Goal: Information Seeking & Learning: Check status

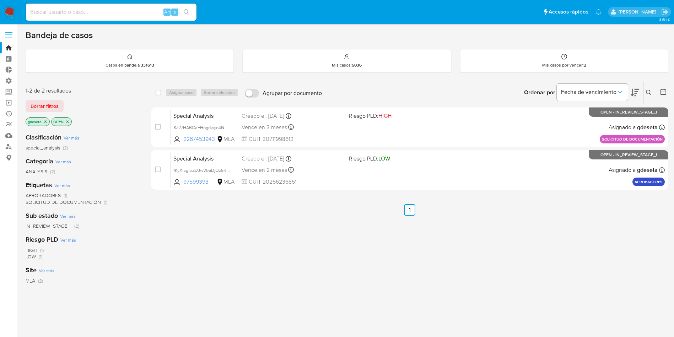
click at [120, 13] on input at bounding box center [111, 11] width 171 height 9
paste input "ewKYZQnZOm6xokUHiYIekWAc"
type input "ewKYZQnZOm6xokUHiYIekWAc"
click at [187, 8] on button "search-icon" at bounding box center [186, 12] width 15 height 10
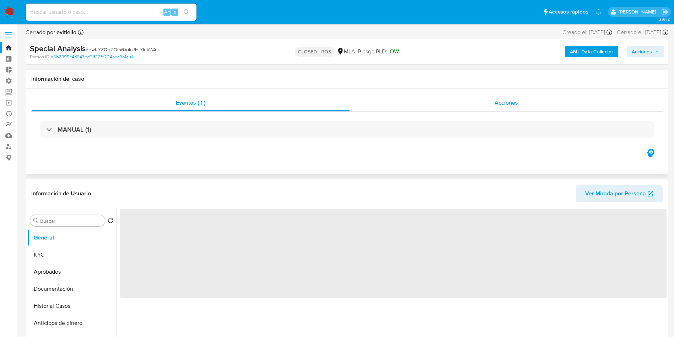
click at [494, 101] on div "Acciones" at bounding box center [506, 102] width 313 height 17
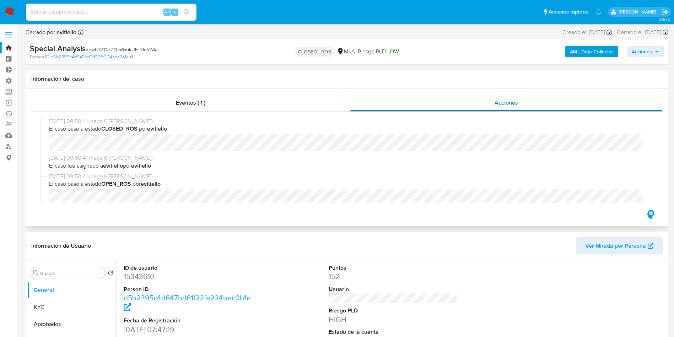
select select "10"
click at [124, 8] on input at bounding box center [111, 11] width 171 height 9
paste input "ewKYZQnZOm6xokUHiYIekWAc"
click at [184, 7] on button "search-icon" at bounding box center [186, 12] width 15 height 10
click at [123, 11] on input "ewKYZQnZOm6xokUHiYIekWAc" at bounding box center [111, 11] width 171 height 9
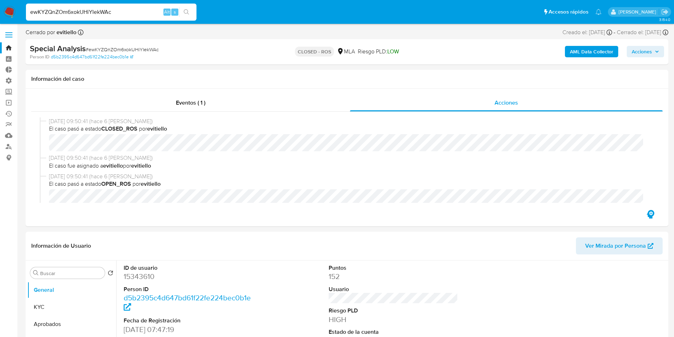
click at [123, 11] on input "ewKYZQnZOm6xokUHiYIekWAc" at bounding box center [111, 11] width 171 height 9
paste input "SEOiOxdDwDuCJ9ZqwGI6T3EP"
type input "SEOiOxdDwDuCJ9ZqwGI6T3EP"
click at [188, 10] on icon "search-icon" at bounding box center [187, 12] width 6 height 6
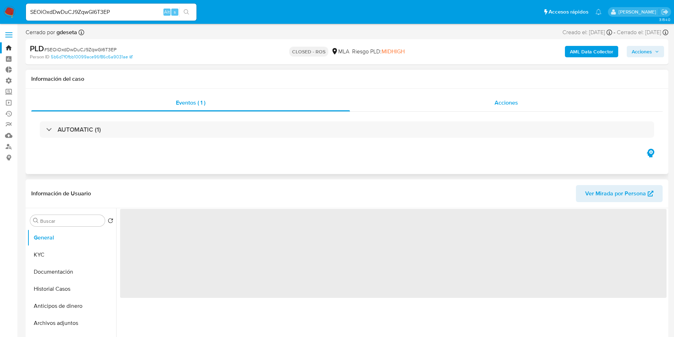
click at [505, 100] on span "Acciones" at bounding box center [506, 102] width 23 height 8
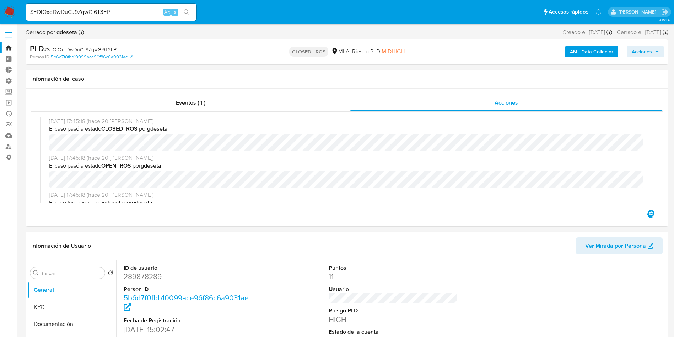
select select "10"
click at [145, 9] on input "SEOiOxdDwDuCJ9ZqwGI6T3EP" at bounding box center [111, 11] width 171 height 9
paste input "avBH9oyM2wuHepV18kmqLgqI"
type input "avBH9oyM2wuHepV18kmqLgqI"
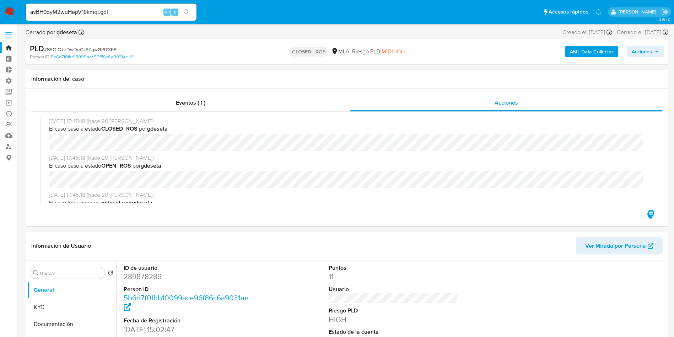
click at [187, 7] on button "search-icon" at bounding box center [186, 12] width 15 height 10
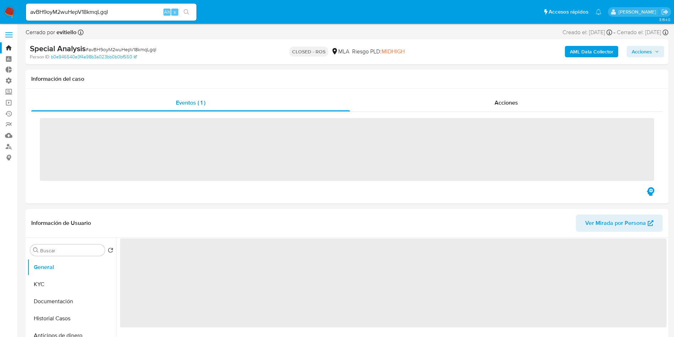
click at [493, 102] on div "Acciones" at bounding box center [506, 102] width 313 height 17
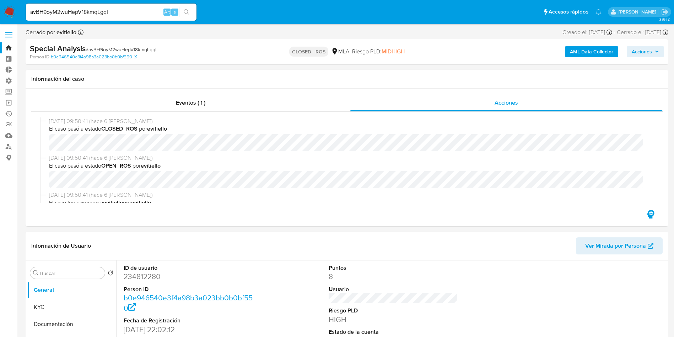
select select "10"
click at [136, 10] on input "avBH9oyM2wuHepV18kmqLgqI" at bounding box center [111, 11] width 171 height 9
paste input "SDe9FT6YPjadoy8s8bvVy0i0"
type input "SDe9FT6YPjadoy8s8bvVy0i0"
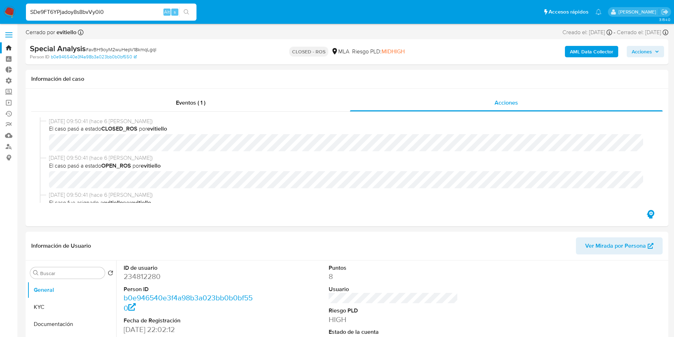
click at [188, 12] on icon "search-icon" at bounding box center [186, 11] width 5 height 5
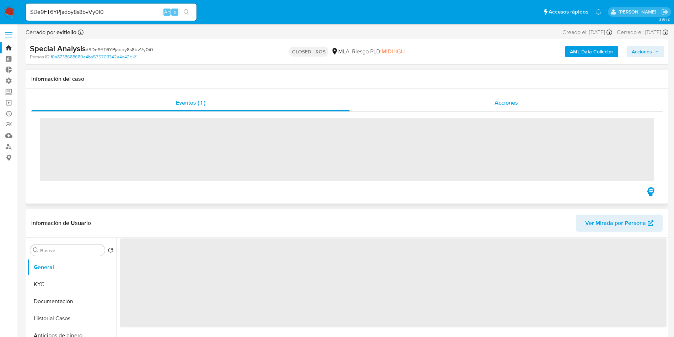
click at [488, 107] on div "Acciones" at bounding box center [506, 102] width 313 height 17
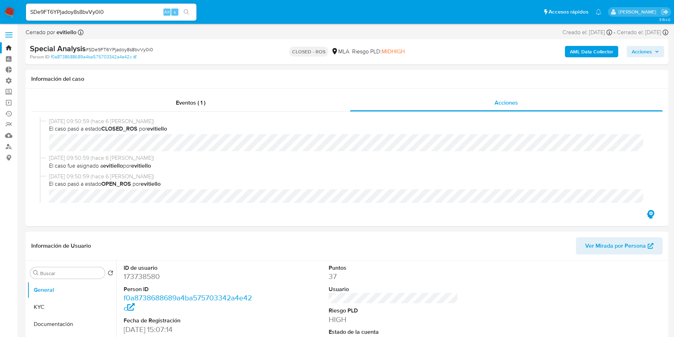
select select "10"
click at [149, 10] on input "SDe9FT6YPjadoy8s8bvVy0i0" at bounding box center [111, 11] width 171 height 9
paste input "OAD0hPbiHsmydtFSBLqMu9nT"
type input "OAD0hPbiHsmydtFSBLqMu9nT"
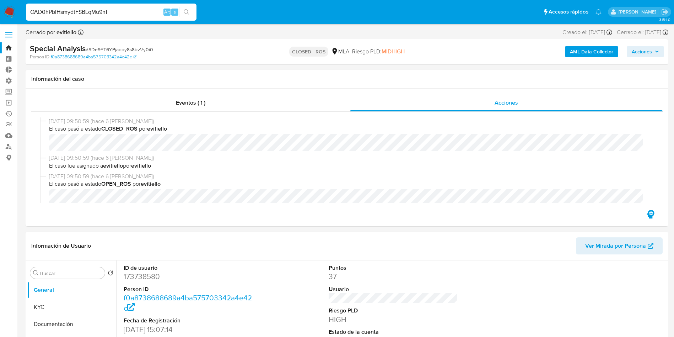
click at [188, 15] on icon "search-icon" at bounding box center [187, 12] width 6 height 6
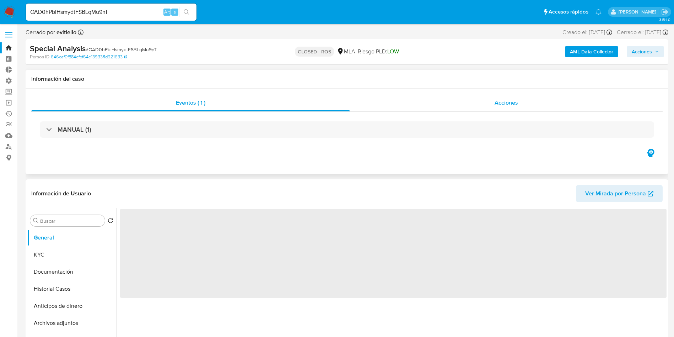
click at [514, 101] on span "Acciones" at bounding box center [506, 102] width 23 height 8
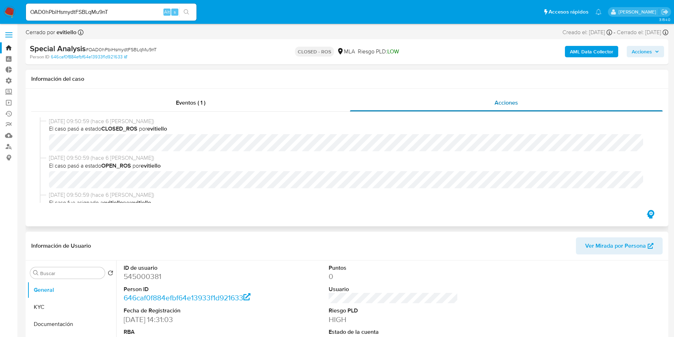
select select "10"
click at [121, 11] on input "OAD0hPbiHsmydtFSBLqMu9nT" at bounding box center [111, 11] width 171 height 9
paste input "VSvbxoe3z2cK444z9C5iUik"
type input "VSvbxoe3z2cK444z9C5iUikT"
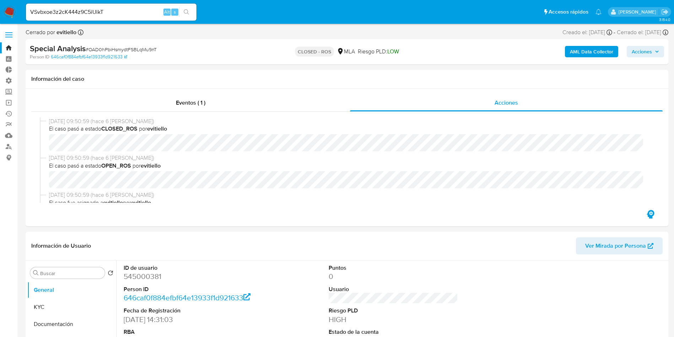
click at [190, 14] on button "search-icon" at bounding box center [186, 12] width 15 height 10
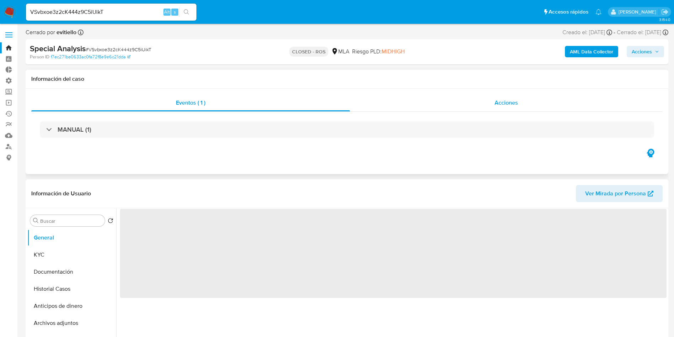
click at [501, 103] on span "Acciones" at bounding box center [506, 102] width 23 height 8
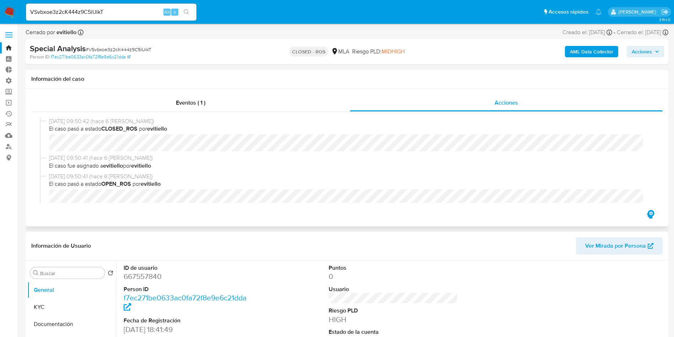
select select "10"
click at [120, 12] on input "VSvbxoe3z2cK444z9C5iUikT" at bounding box center [111, 11] width 171 height 9
paste input "RHAkASqhdHr3Qim1kcbypYl"
type input "RHAkASqhdHr3Qim1kcbypYlT"
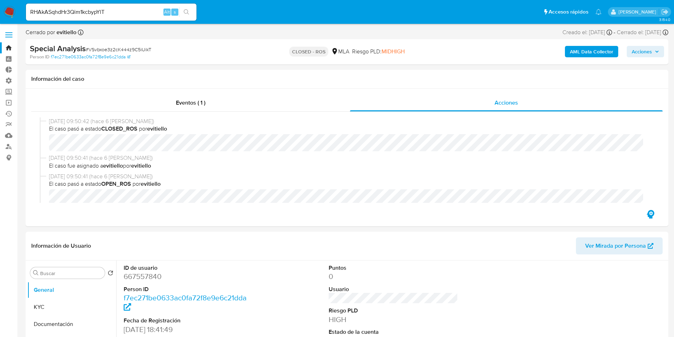
click at [186, 14] on icon "search-icon" at bounding box center [187, 12] width 6 height 6
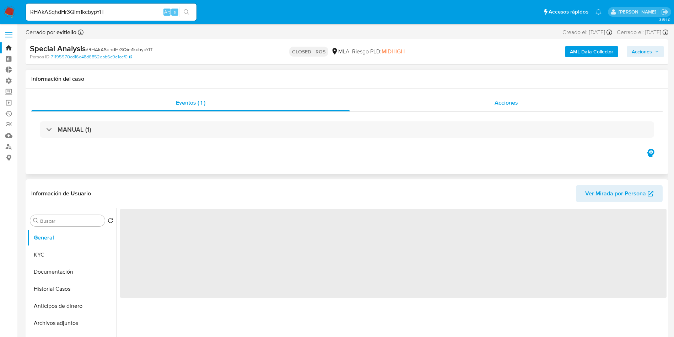
click at [505, 102] on span "Acciones" at bounding box center [506, 102] width 23 height 8
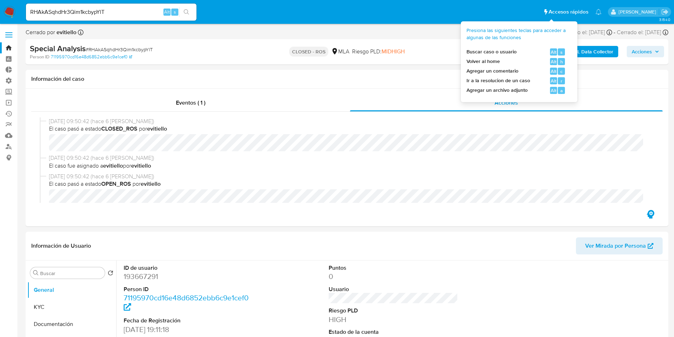
select select "10"
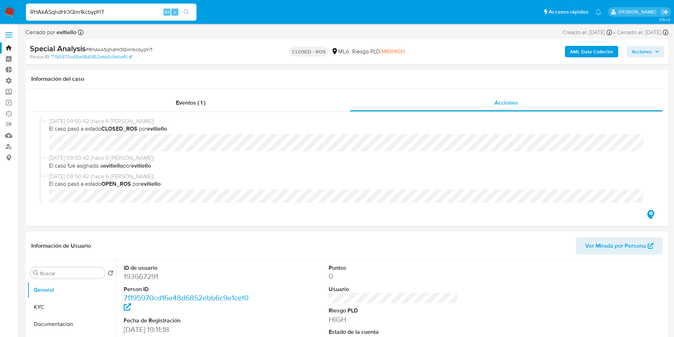
click at [117, 12] on input "RHAkASqhdHr3Qim1kcbypYlT" at bounding box center [111, 11] width 171 height 9
paste input "VSvbxoe3z2cK444z9C5iUik"
type input "VSvbxoe3z2cK444z9C5iUikT"
click at [188, 13] on icon "search-icon" at bounding box center [187, 12] width 6 height 6
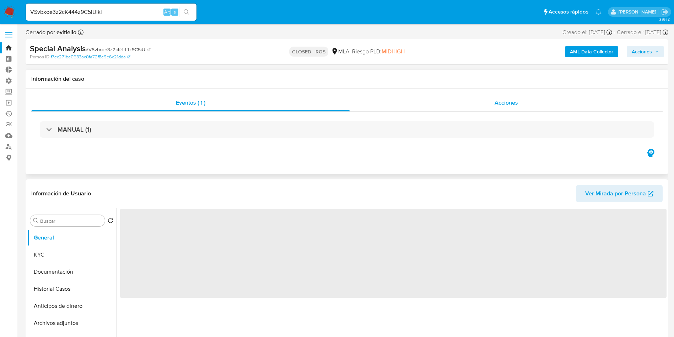
click at [539, 106] on div "Acciones" at bounding box center [506, 102] width 313 height 17
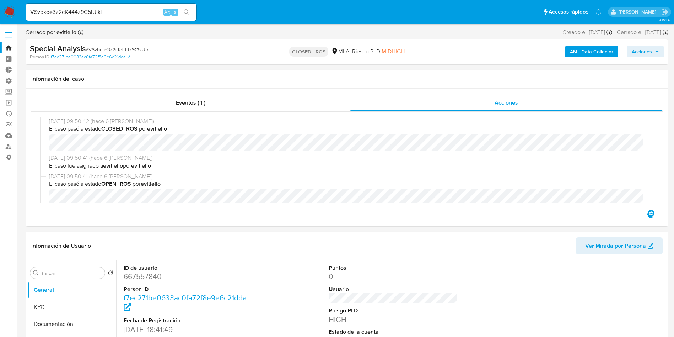
select select "10"
click at [104, 16] on input "VSvbxoe3z2cK444z9C5iUikT" at bounding box center [111, 11] width 171 height 9
paste input "RHAkASqhdHr3Qim1kcbypYl"
type input "RHAkASqhdHr3Qim1kcbypYlT"
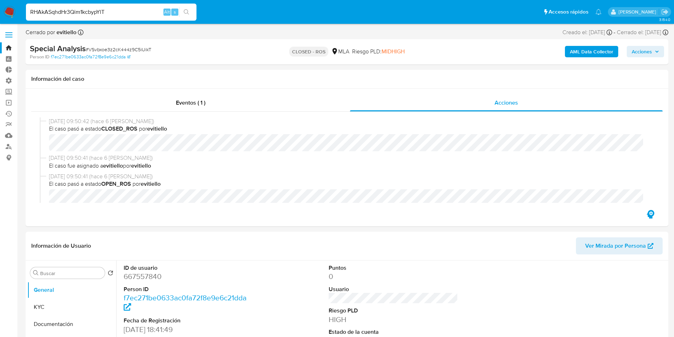
click at [191, 11] on button "search-icon" at bounding box center [186, 12] width 15 height 10
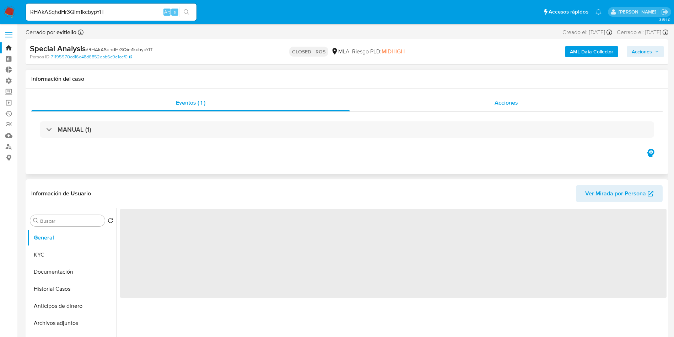
click at [516, 107] on div "Acciones" at bounding box center [506, 102] width 313 height 17
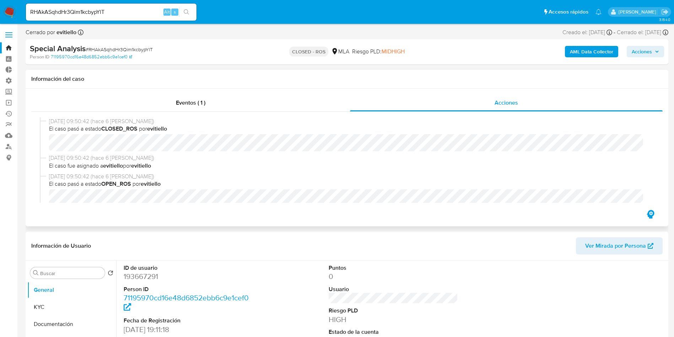
select select "10"
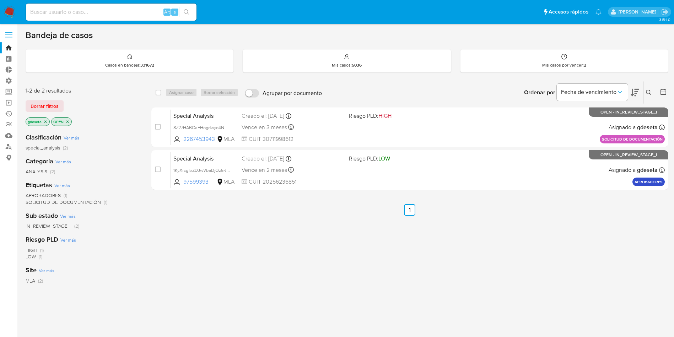
click at [126, 10] on input at bounding box center [111, 11] width 171 height 9
paste input "SbeTsXxrjpzVRpWMwMmN2gpV"
type input "SbeTsXxrjpzVRpWMwMmN2gpV"
click at [190, 12] on button "search-icon" at bounding box center [186, 12] width 15 height 10
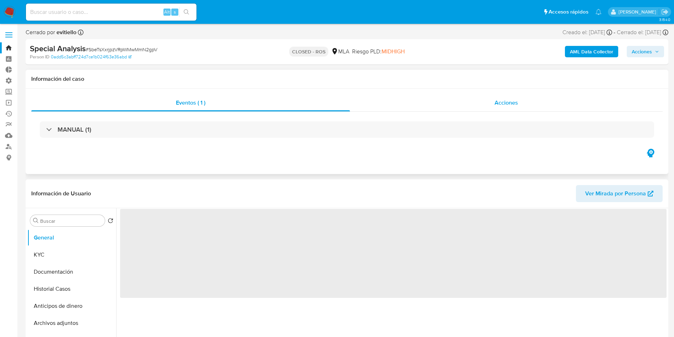
click at [487, 95] on div "Acciones" at bounding box center [506, 102] width 313 height 17
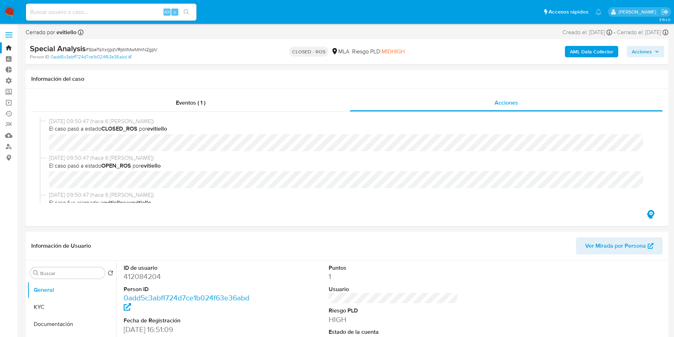
select select "10"
click at [138, 10] on input at bounding box center [111, 11] width 171 height 9
paste input "6meRXPyxsH0ZEKj6n09S2Jof"
type input "6meRXPyxsH0ZEKj6n09S2Jof"
click at [188, 12] on icon "search-icon" at bounding box center [187, 12] width 6 height 6
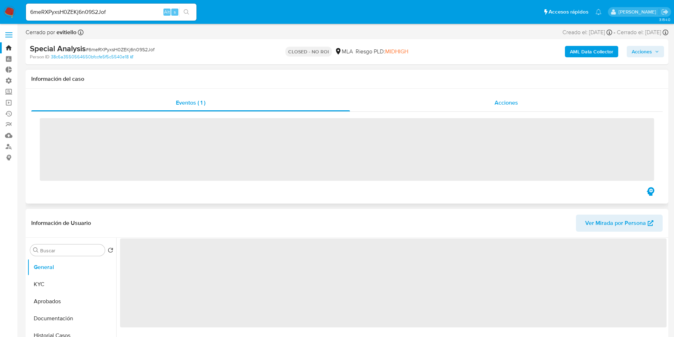
click at [518, 102] on span "Acciones" at bounding box center [506, 102] width 23 height 8
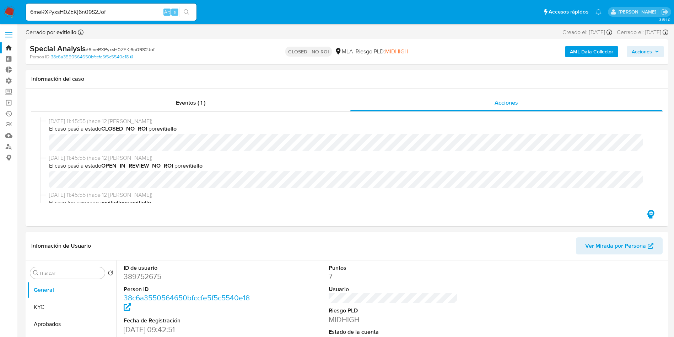
select select "10"
click at [122, 14] on input "6meRXPyxsH0ZEKj6n09S2Jof" at bounding box center [111, 11] width 171 height 9
paste input "1qjZYCIpR8TMAck4afDVp40y"
type input "1qjZYCIpR8TMAck4afDVp40y"
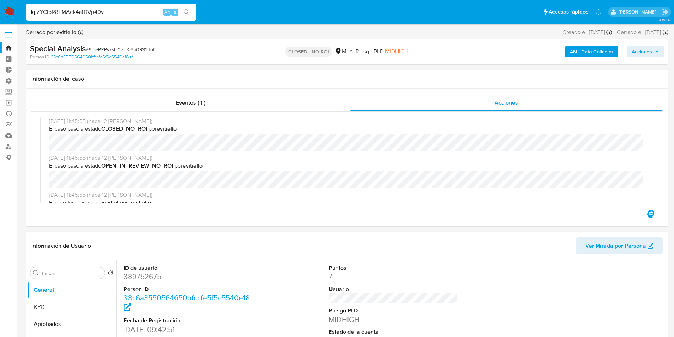
click at [189, 14] on icon "search-icon" at bounding box center [187, 12] width 6 height 6
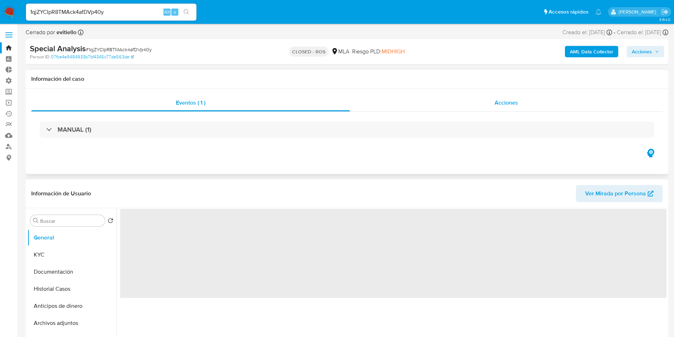
click at [482, 104] on div "Acciones" at bounding box center [506, 102] width 313 height 17
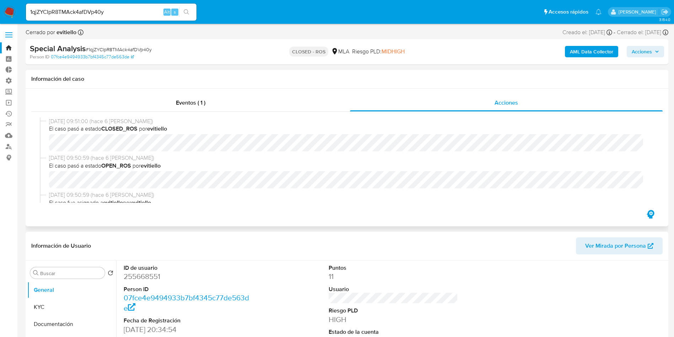
select select "10"
click at [127, 15] on input "1qjZYCIpR8TMAck4afDVp40y" at bounding box center [111, 11] width 171 height 9
paste input "UbsBgPv5y7ns8RI6JNt47HyE"
type input "UbsBgPv5y7ns8RI6JNt47HyE"
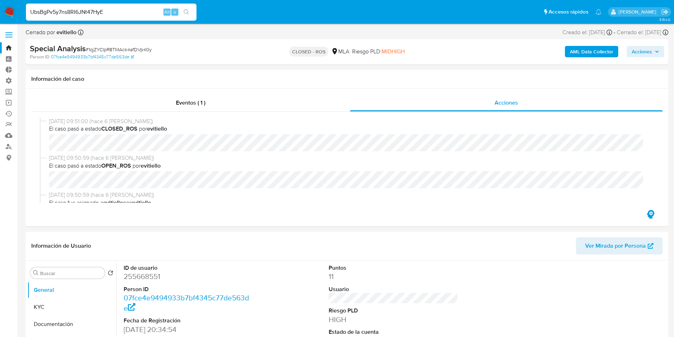
click at [188, 12] on icon "search-icon" at bounding box center [186, 11] width 5 height 5
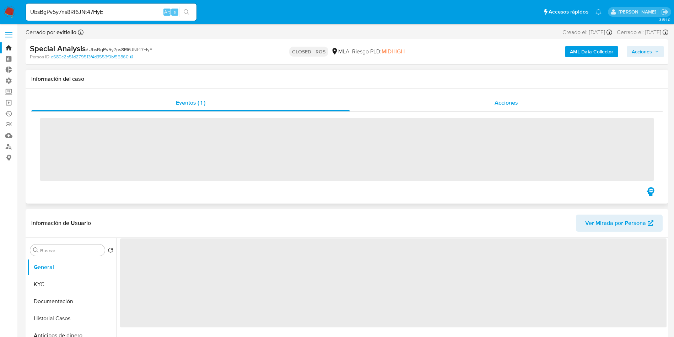
click at [482, 105] on div "Acciones" at bounding box center [506, 102] width 313 height 17
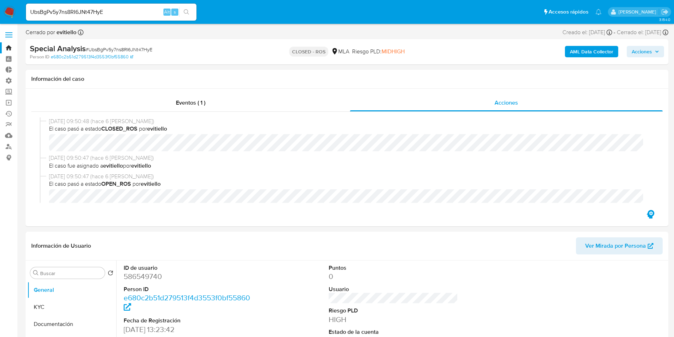
select select "10"
click at [132, 13] on input "UbsBgPv5y7ns8RI6JNt47HyE" at bounding box center [111, 11] width 171 height 9
paste input "9Ki6VbMZ36Xhk4OVEtWsz56j"
type input "9Ki6VbMZ36Xhk4OVEtWsz56j"
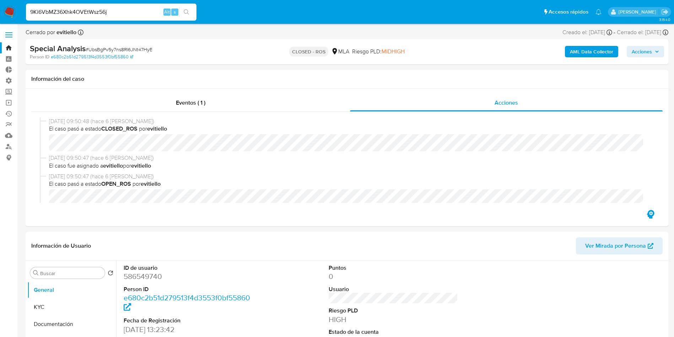
click at [183, 13] on button "search-icon" at bounding box center [186, 12] width 15 height 10
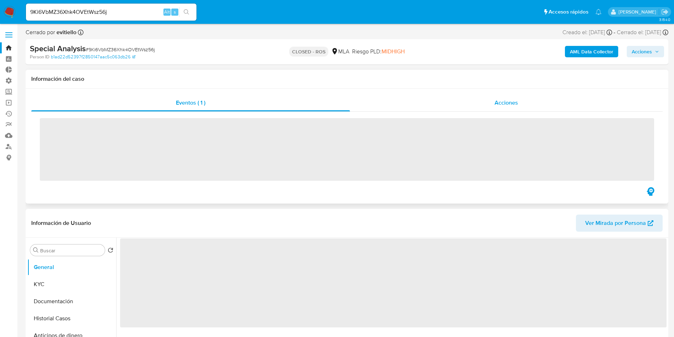
click at [523, 106] on div "Acciones" at bounding box center [506, 102] width 313 height 17
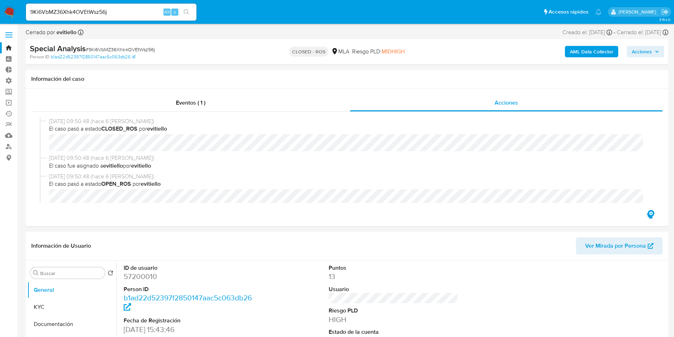
select select "10"
click at [131, 9] on input "9Ki6VbMZ36Xhk4OVEtWsz56j" at bounding box center [111, 11] width 171 height 9
paste input "biMatuRl5aeyguuG7fJYBrBA"
type input "biMatuRl5aeyguuG7fJYBrBA"
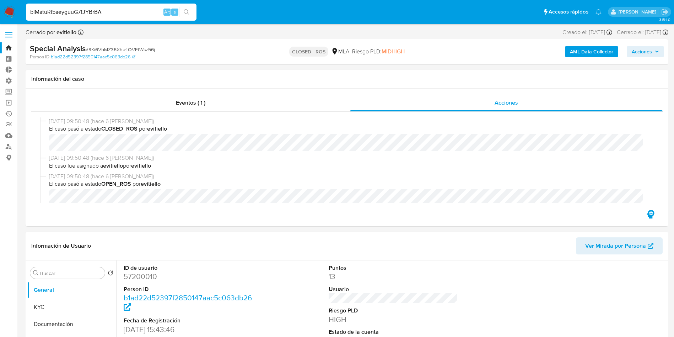
click at [191, 16] on button "search-icon" at bounding box center [186, 12] width 15 height 10
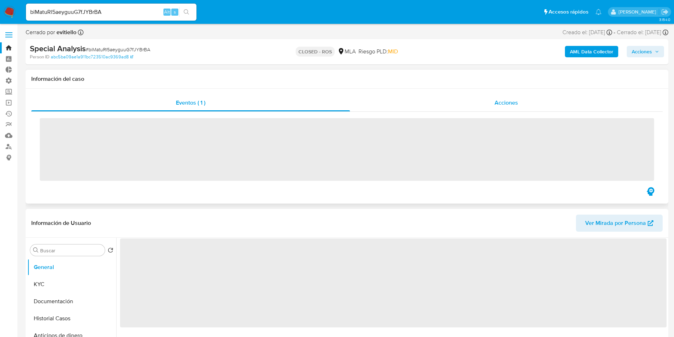
click at [496, 102] on span "Acciones" at bounding box center [506, 102] width 23 height 8
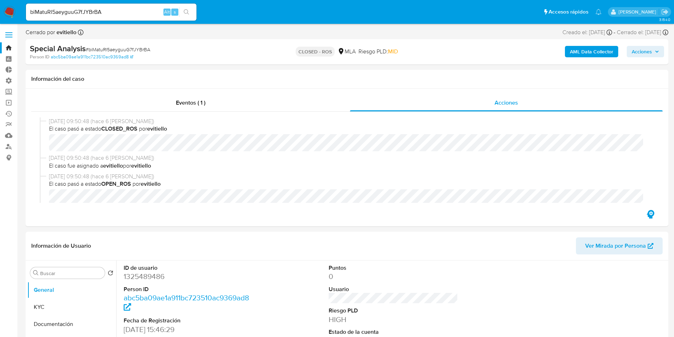
select select "10"
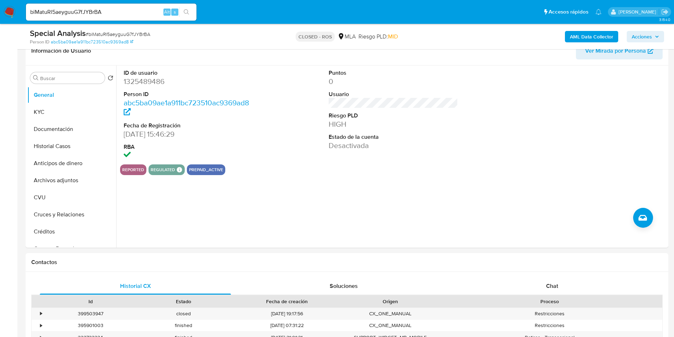
scroll to position [160, 0]
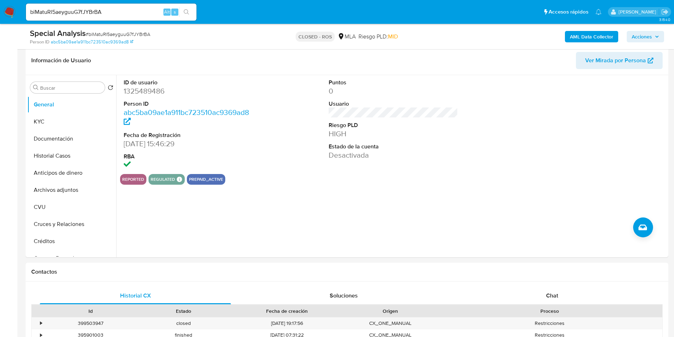
click at [127, 13] on input "biMatuRl5aeyguuG7fJYBrBA" at bounding box center [111, 11] width 171 height 9
drag, startPoint x: 127, startPoint y: 13, endPoint x: 148, endPoint y: 16, distance: 21.1
click at [127, 13] on input "biMatuRl5aeyguuG7fJYBrBA" at bounding box center [111, 11] width 171 height 9
paste input "spcVgKXGrRYJKYEPOhjY32DZ"
type input "spcVgKXGrRYJKYEPOhjY32DZ"
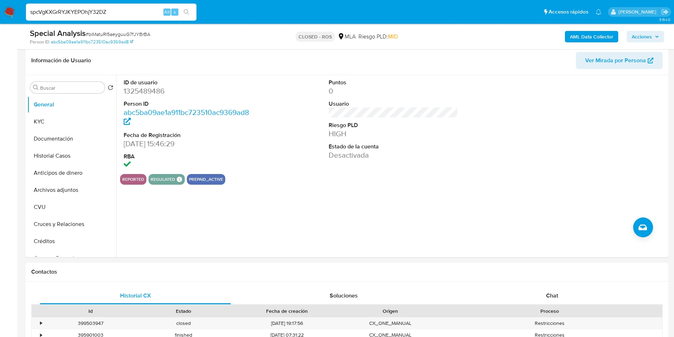
click at [186, 12] on icon "search-icon" at bounding box center [187, 12] width 6 height 6
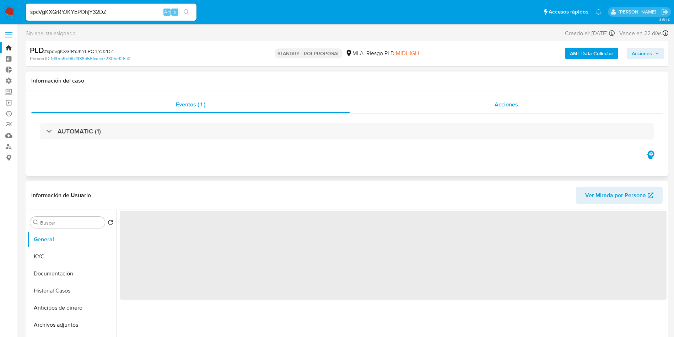
click at [512, 107] on span "Acciones" at bounding box center [506, 104] width 23 height 8
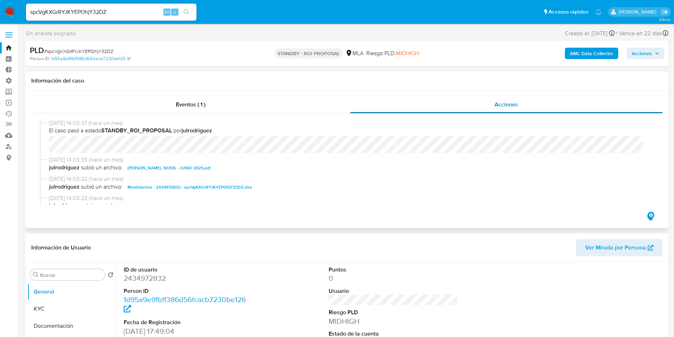
select select "10"
click at [9, 100] on link "Operaciones masivas" at bounding box center [42, 102] width 85 height 11
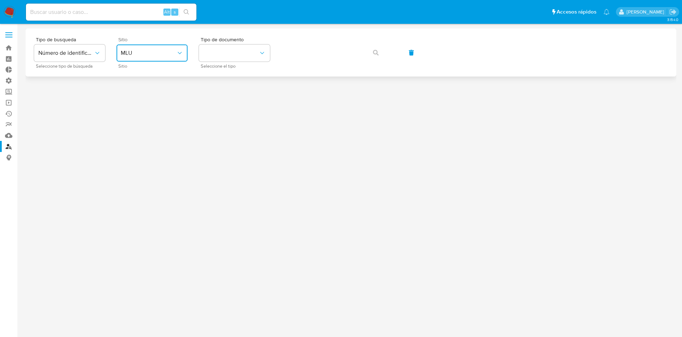
click at [149, 49] on span "MLU" at bounding box center [148, 52] width 55 height 7
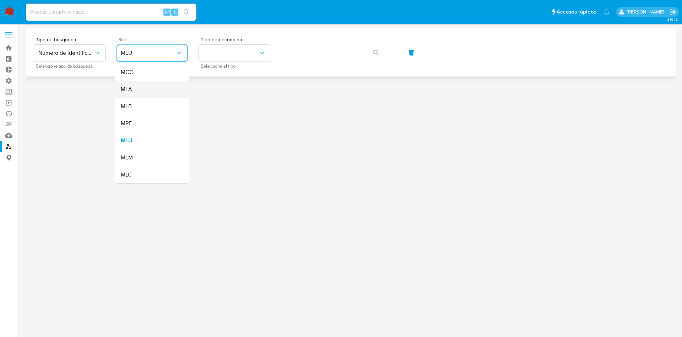
click at [148, 89] on div "MLA" at bounding box center [150, 89] width 58 height 17
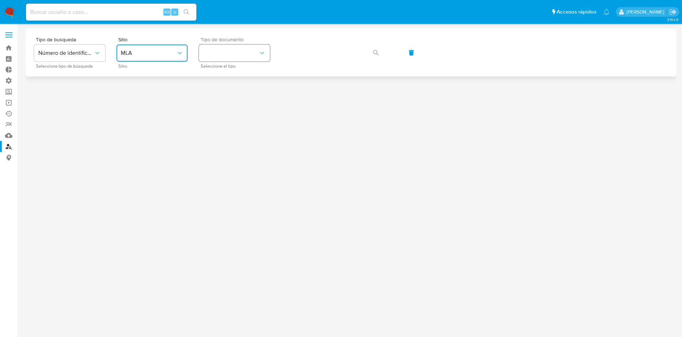
click at [242, 46] on button "identificationType" at bounding box center [234, 52] width 71 height 17
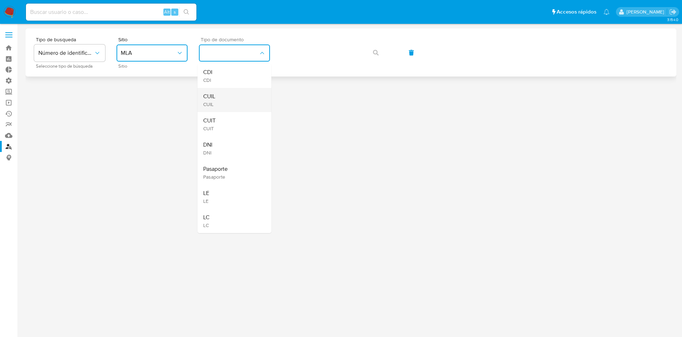
click at [232, 93] on div "CUIL CUIL" at bounding box center [232, 100] width 58 height 24
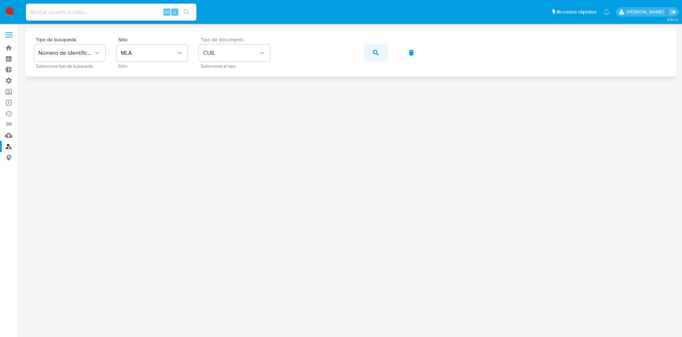
click at [376, 53] on icon "button" at bounding box center [376, 53] width 6 height 6
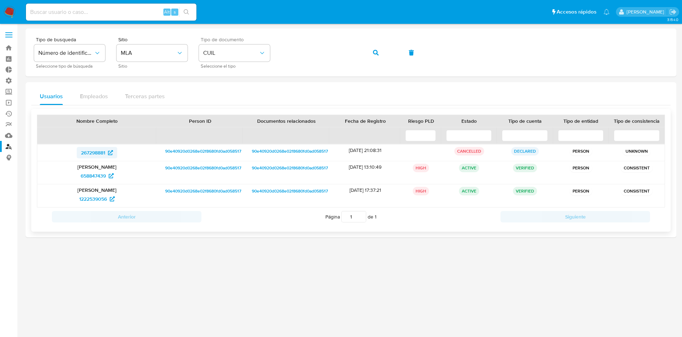
click at [96, 152] on span "267298881" at bounding box center [93, 152] width 24 height 11
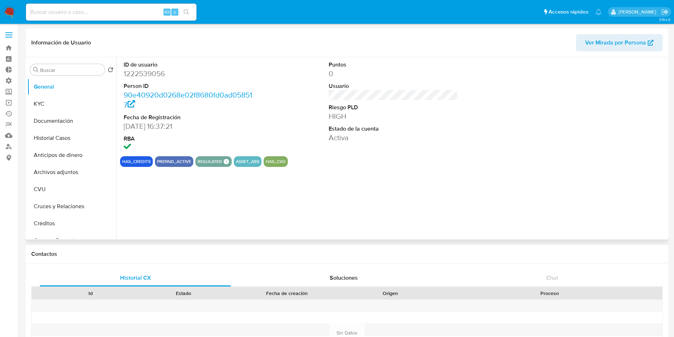
select select "10"
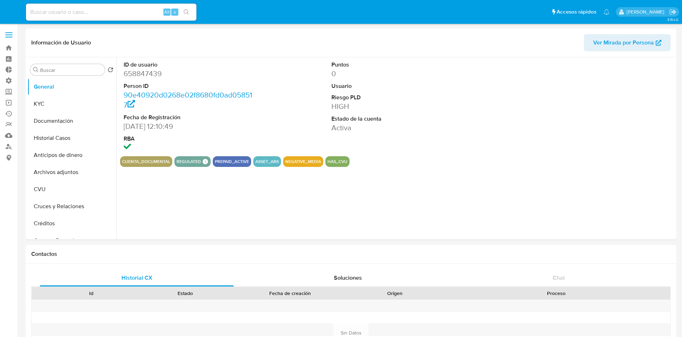
select select "10"
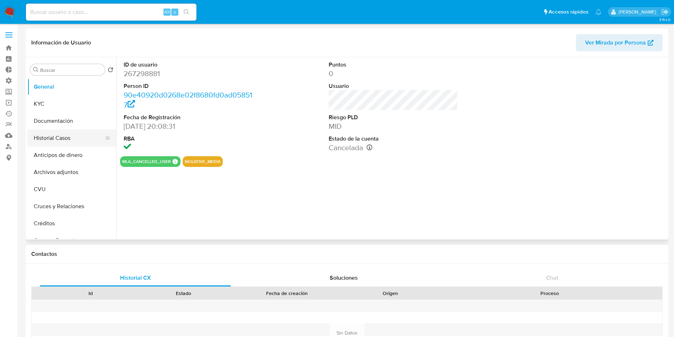
select select "10"
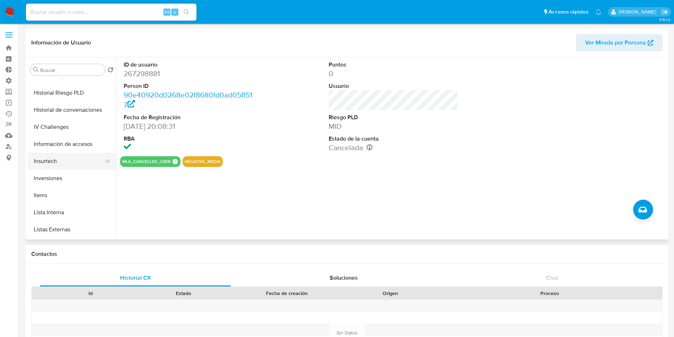
scroll to position [267, 0]
click at [69, 197] on button "Lista Interna" at bounding box center [68, 195] width 83 height 17
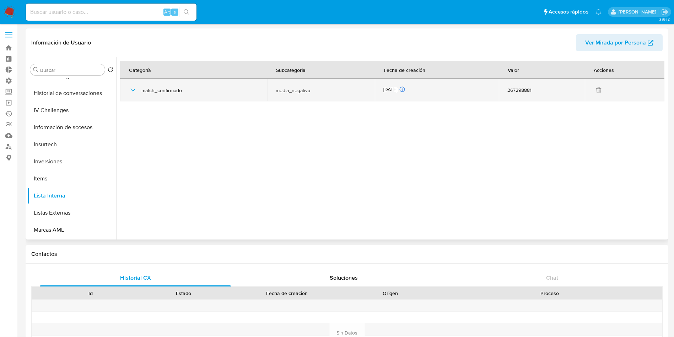
click at [135, 91] on icon "button" at bounding box center [133, 90] width 9 height 9
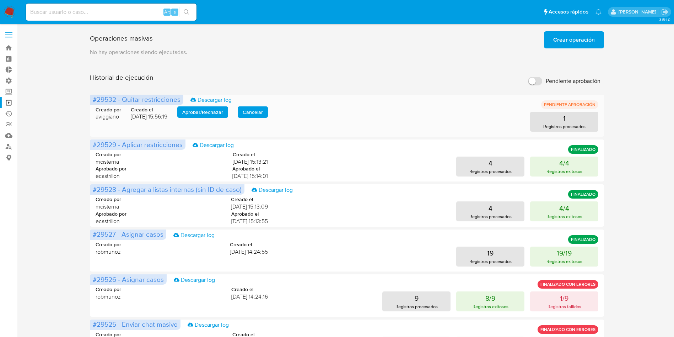
click at [198, 114] on span "Aprobar / Rechazar" at bounding box center [202, 112] width 41 height 10
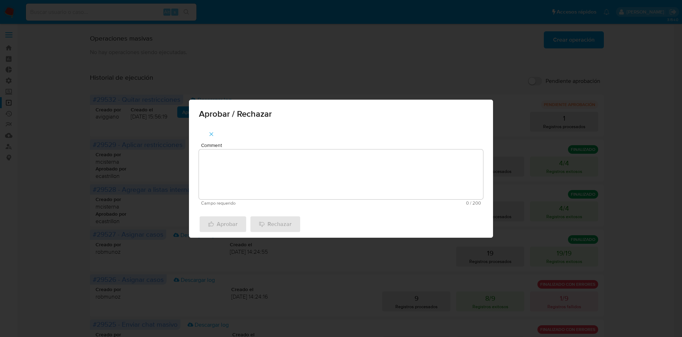
click at [235, 167] on textarea "Comment" at bounding box center [341, 174] width 284 height 50
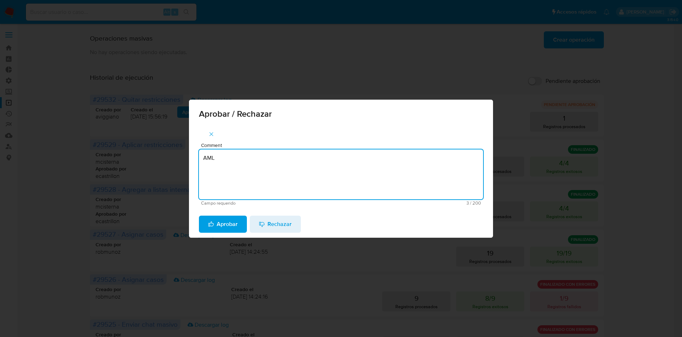
type textarea "AML"
click at [237, 214] on div "Aprobar Rechazar" at bounding box center [341, 223] width 304 height 27
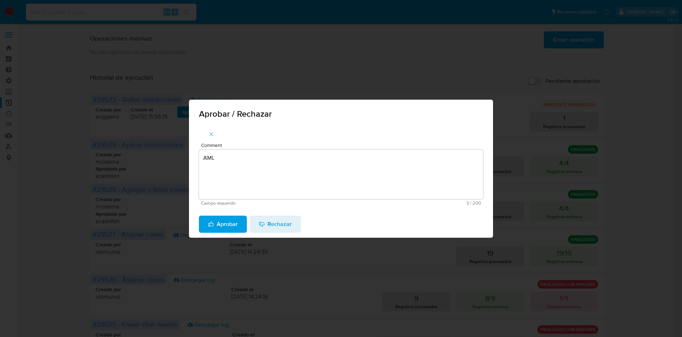
click at [233, 221] on span "Aprobar" at bounding box center [223, 224] width 30 height 16
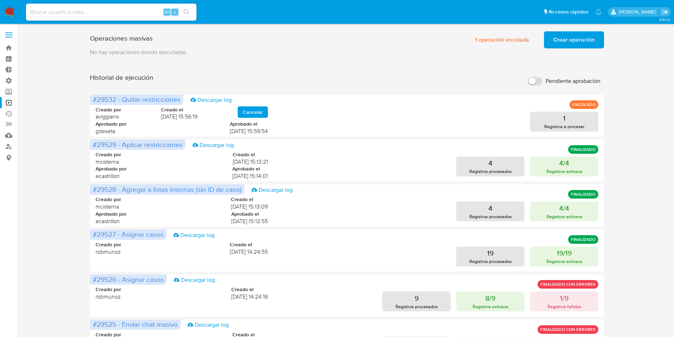
click at [108, 17] on div "Alt s" at bounding box center [111, 12] width 171 height 17
click at [113, 7] on div "Alt s" at bounding box center [111, 12] width 171 height 17
drag, startPoint x: 190, startPoint y: 13, endPoint x: 155, endPoint y: 13, distance: 34.5
click at [155, 13] on div "Alt s" at bounding box center [111, 12] width 171 height 20
click at [132, 9] on input at bounding box center [111, 11] width 171 height 9
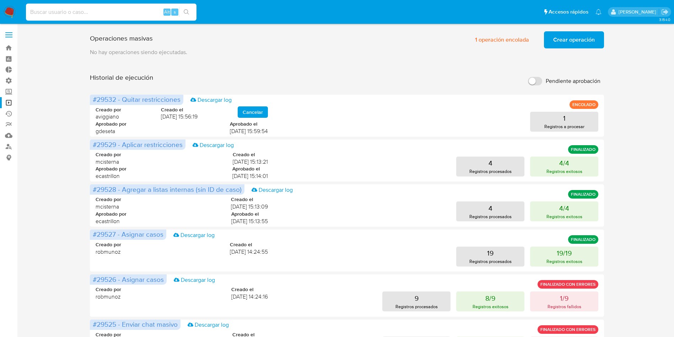
paste input "dLOiKLcTOPfueFRUQBxPu6ne"
type input "dLOiKLcTOPfueFRUQBxPu6ne"
click at [197, 9] on li "dLOiKLcTOPfueFRUQBxPu6ne Alt s" at bounding box center [111, 12] width 174 height 18
click at [187, 11] on icon "search-icon" at bounding box center [187, 12] width 6 height 6
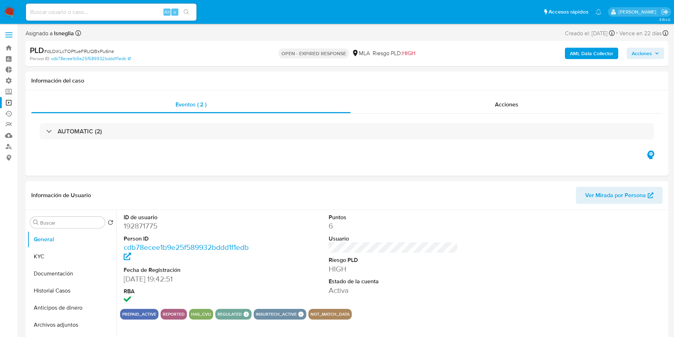
select select "10"
click at [45, 271] on button "Documentación" at bounding box center [68, 273] width 83 height 17
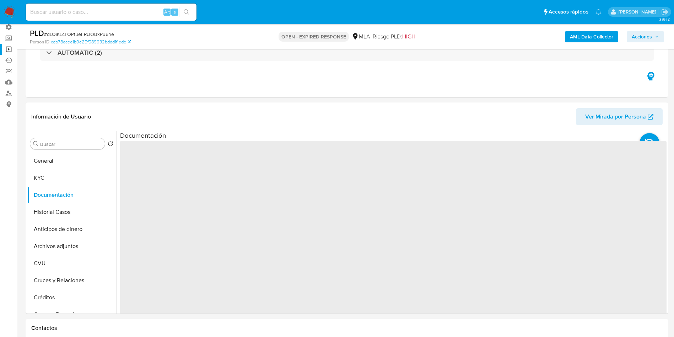
scroll to position [107, 0]
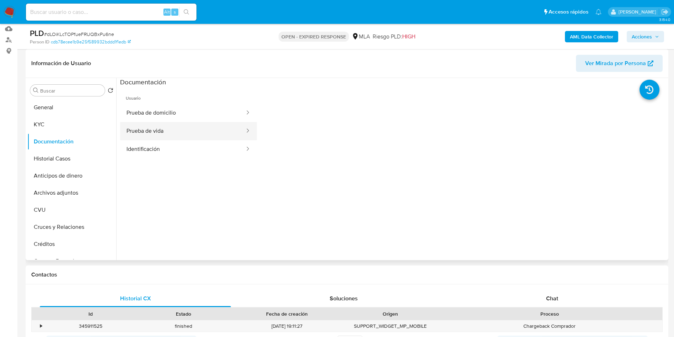
click at [172, 134] on button "Prueba de vida" at bounding box center [182, 131] width 125 height 18
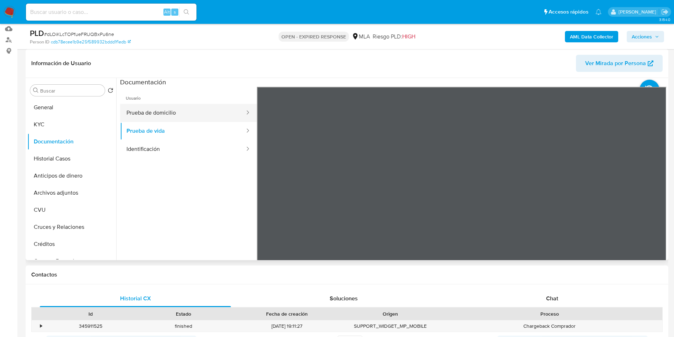
click at [170, 110] on button "Prueba de domicilio" at bounding box center [182, 113] width 125 height 18
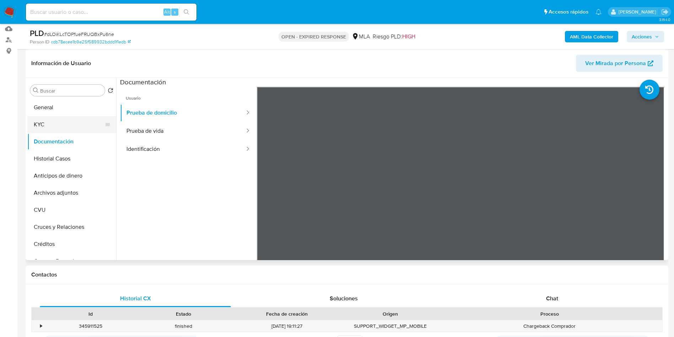
click at [54, 122] on button "KYC" at bounding box center [68, 124] width 83 height 17
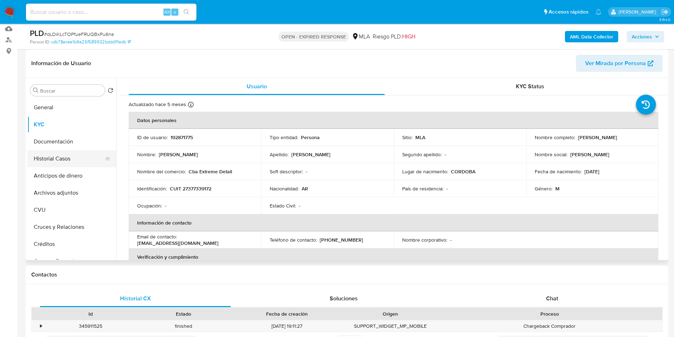
click at [67, 154] on button "Historial Casos" at bounding box center [68, 158] width 83 height 17
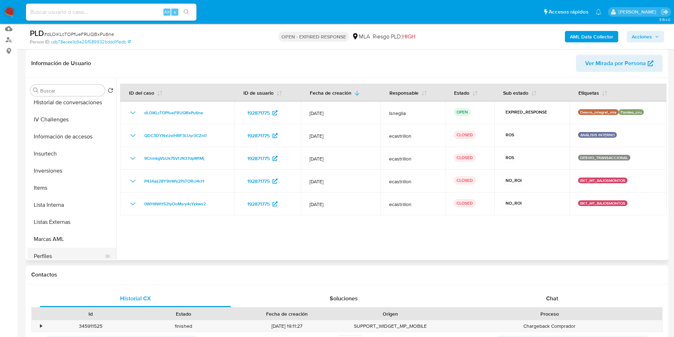
scroll to position [320, 0]
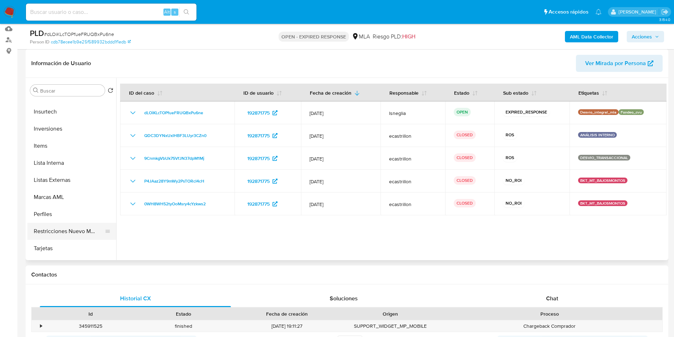
click at [78, 229] on button "Restricciones Nuevo Mundo" at bounding box center [68, 231] width 83 height 17
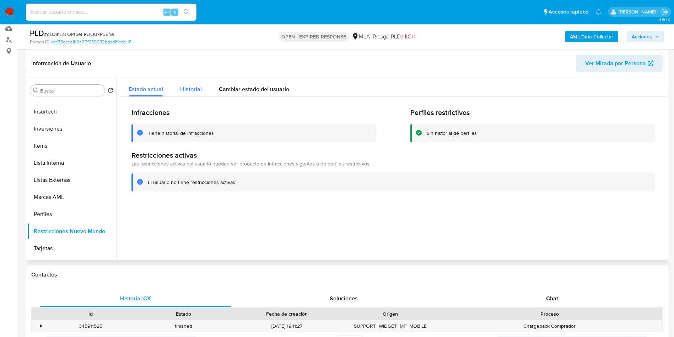
click at [195, 89] on span "Historial" at bounding box center [191, 89] width 22 height 8
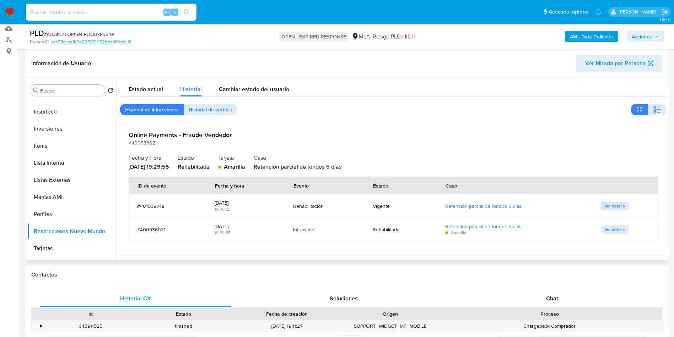
click at [609, 206] on span "Ver detalle" at bounding box center [615, 205] width 21 height 7
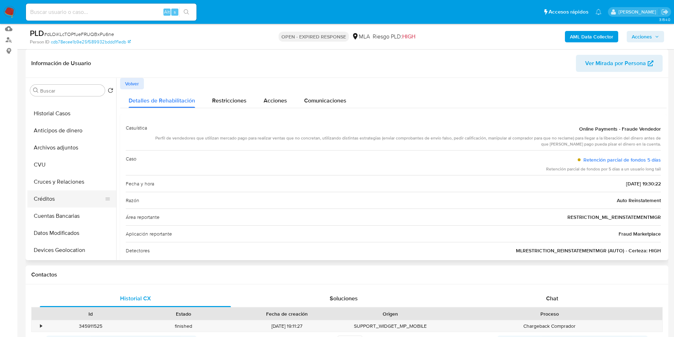
scroll to position [0, 0]
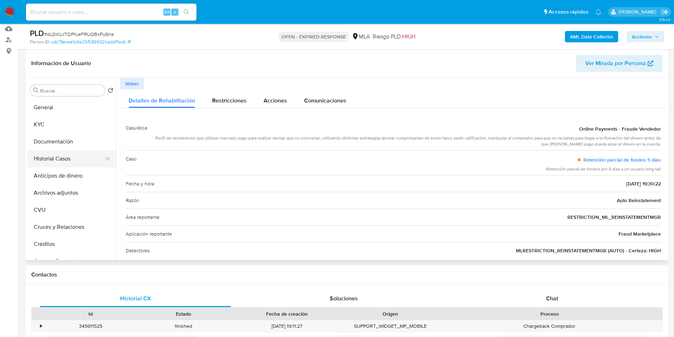
click at [60, 153] on button "Historial Casos" at bounding box center [68, 158] width 83 height 17
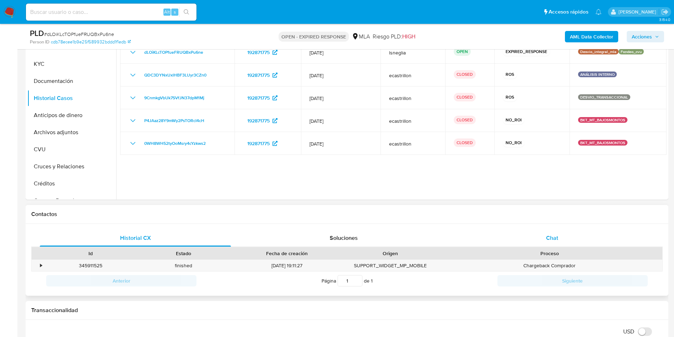
scroll to position [213, 0]
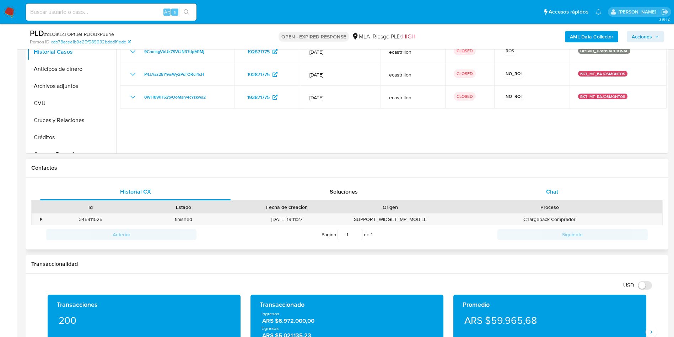
click at [580, 191] on div "Chat" at bounding box center [552, 191] width 191 height 17
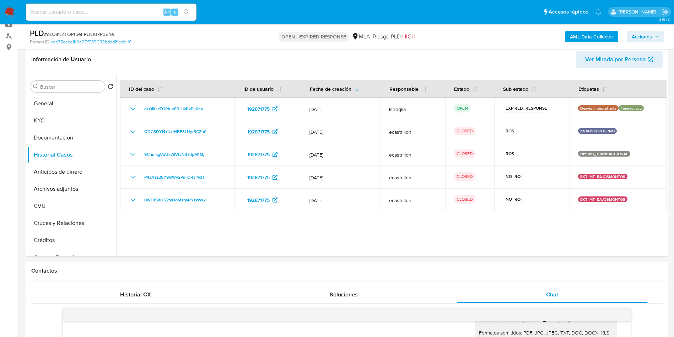
scroll to position [107, 0]
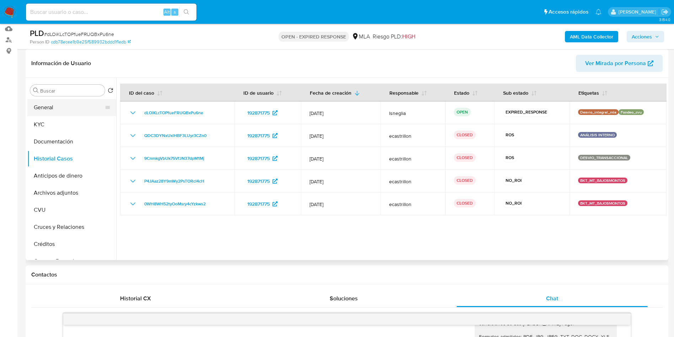
click at [50, 107] on button "General" at bounding box center [68, 107] width 83 height 17
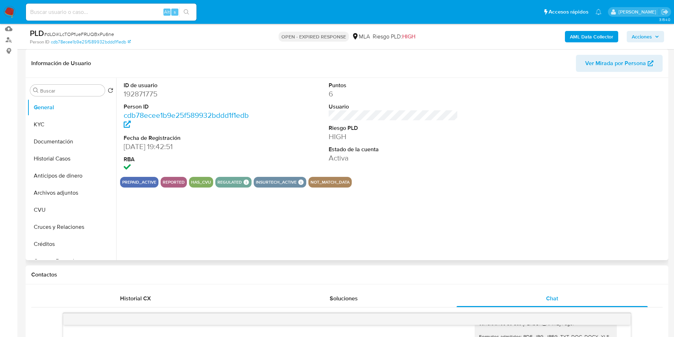
click at [149, 92] on dd "192871775" at bounding box center [189, 94] width 130 height 10
copy dd "192871775"
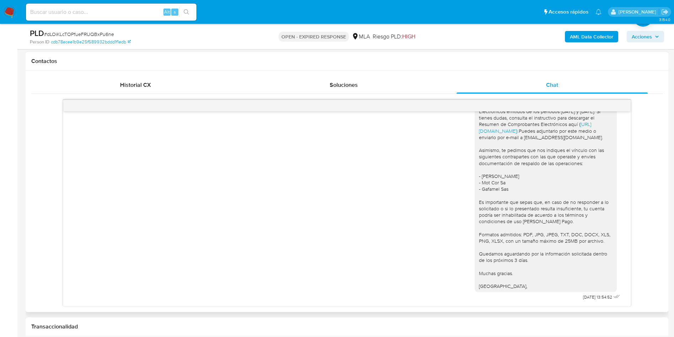
scroll to position [1433, 0]
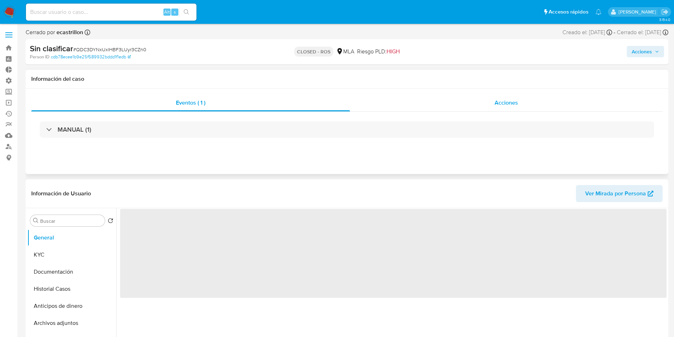
click at [504, 107] on div "Acciones" at bounding box center [506, 102] width 313 height 17
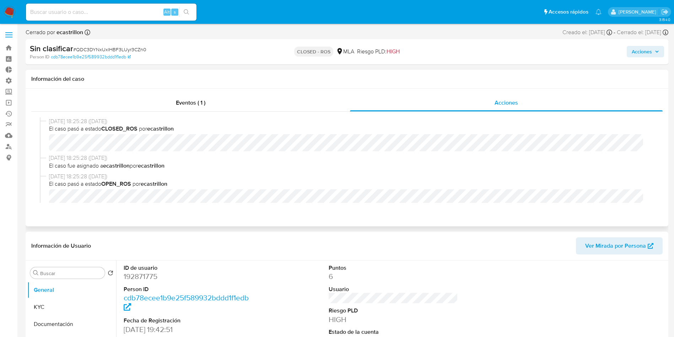
select select "10"
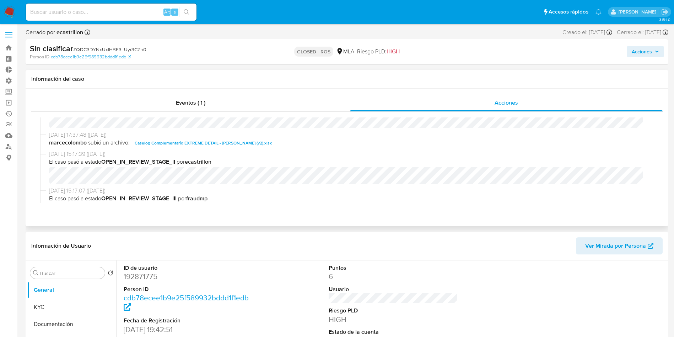
scroll to position [213, 0]
